Goal: Task Accomplishment & Management: Complete application form

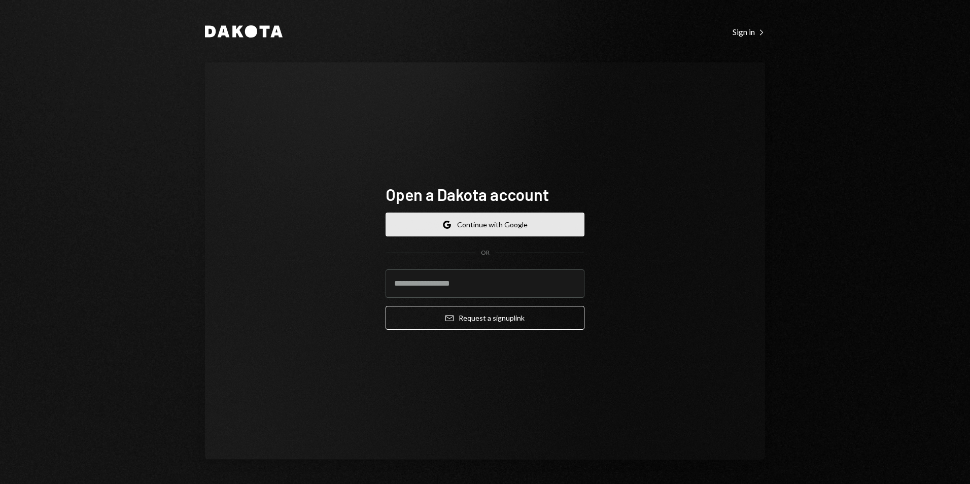
click at [496, 228] on button "Google Continue with Google" at bounding box center [484, 224] width 199 height 24
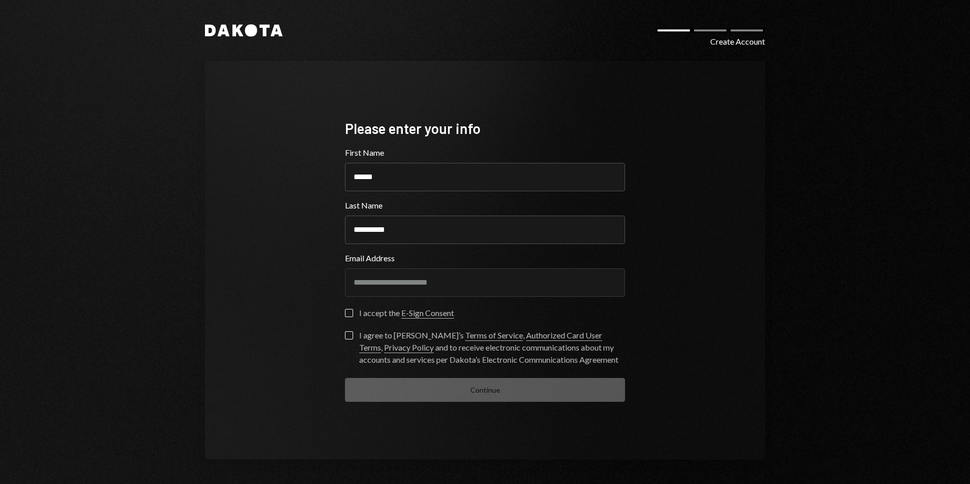
click at [348, 311] on button "I accept the E-Sign Consent" at bounding box center [349, 313] width 8 height 8
click at [345, 339] on button "I agree to [PERSON_NAME]’s Terms of Service , Authorized Card User Terms , Priv…" at bounding box center [349, 335] width 8 height 8
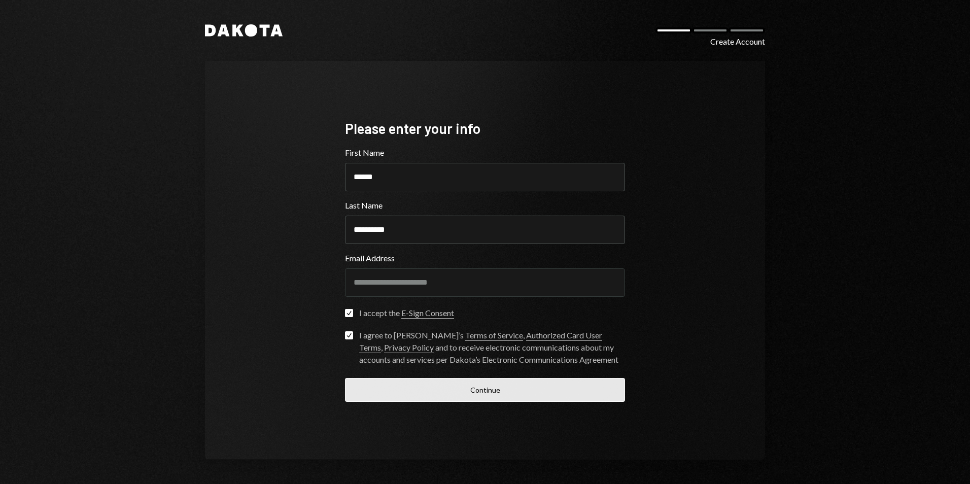
click at [515, 393] on button "Continue" at bounding box center [485, 390] width 280 height 24
